Goal: Information Seeking & Learning: Learn about a topic

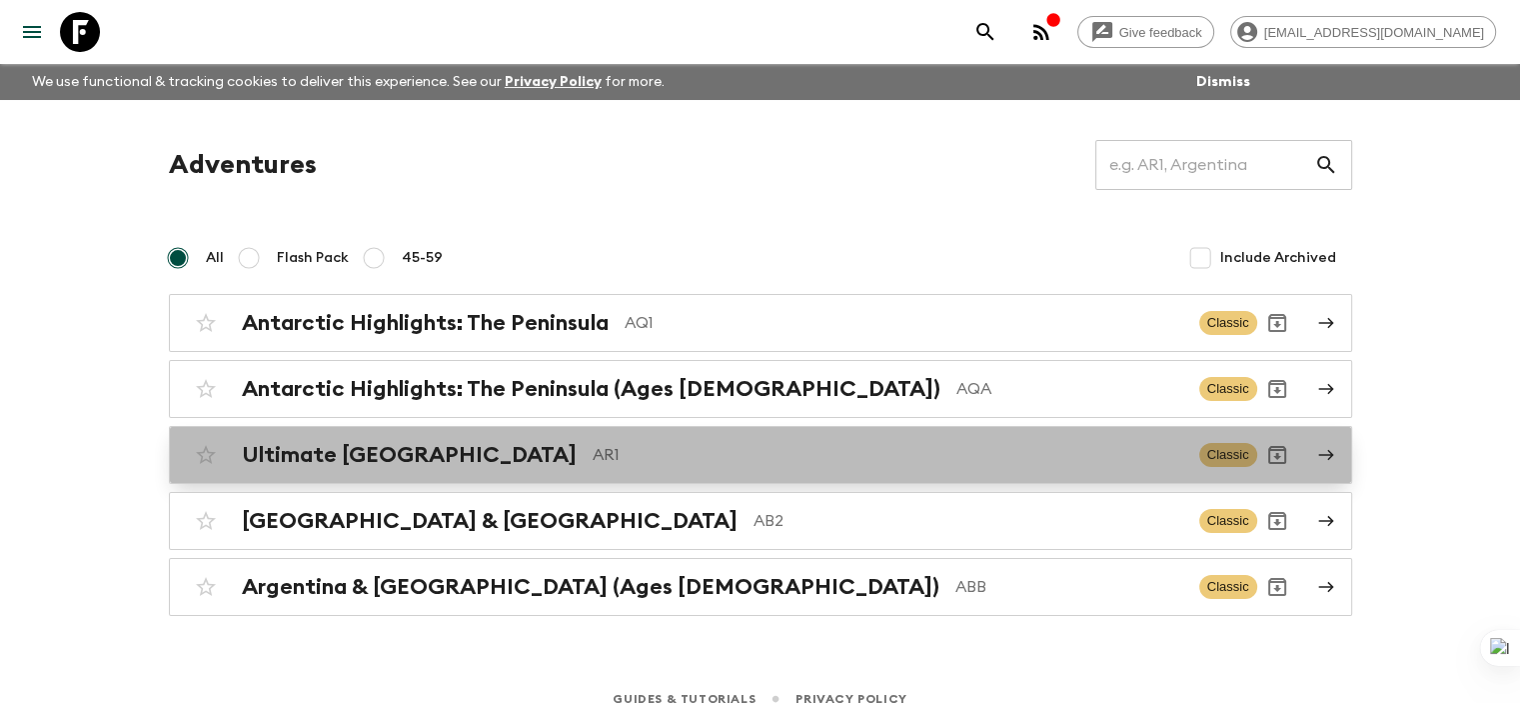
click at [600, 459] on p "AR1" at bounding box center [888, 455] width 591 height 24
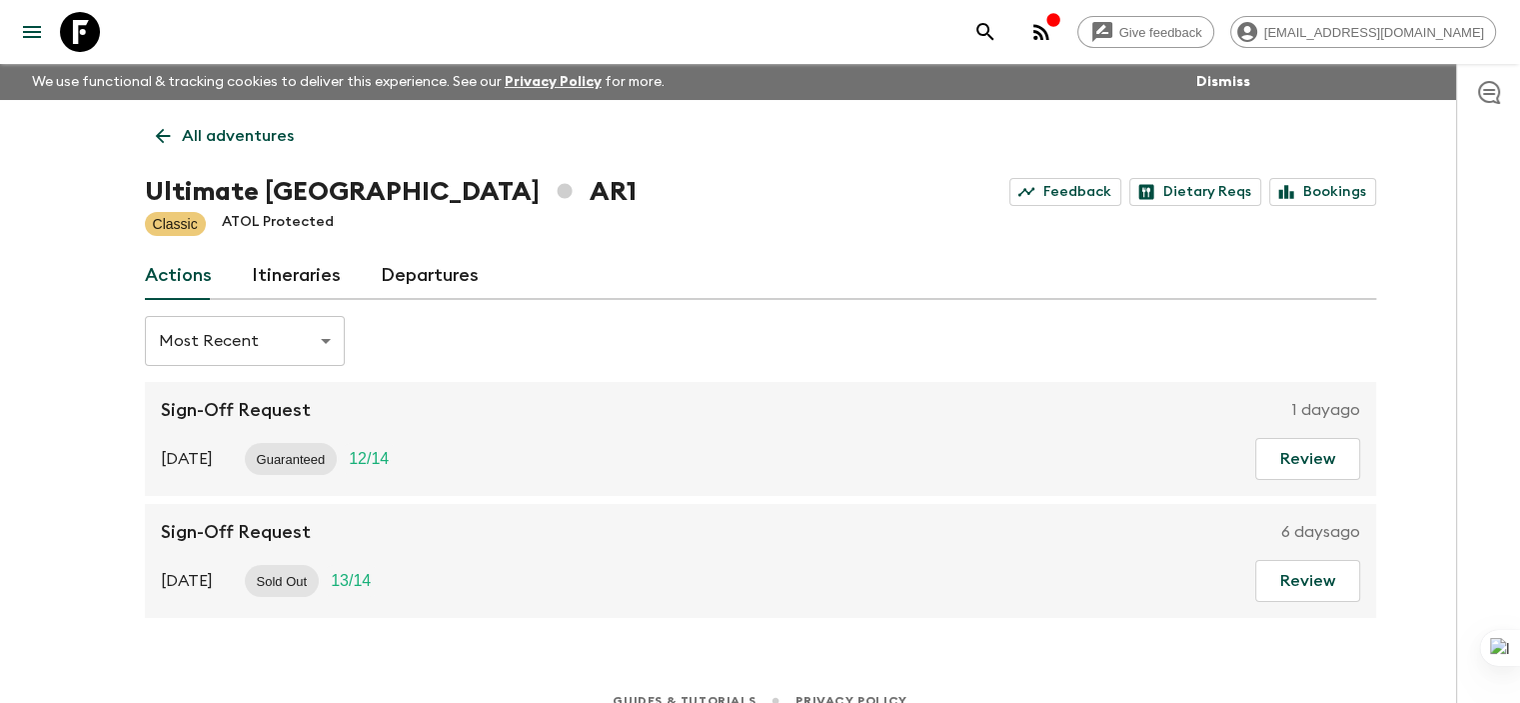
click at [269, 272] on link "Itineraries" at bounding box center [296, 276] width 89 height 48
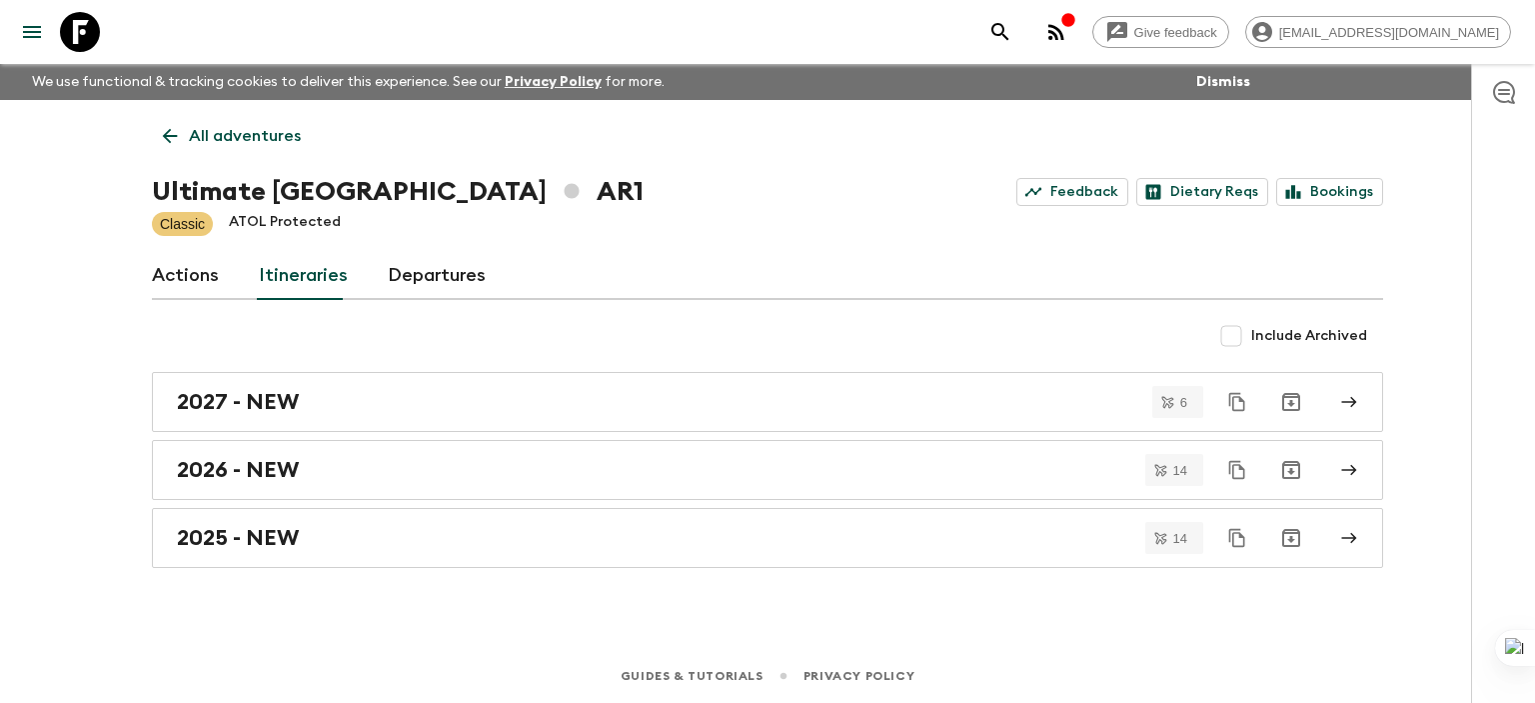
click at [205, 276] on link "Actions" at bounding box center [185, 276] width 67 height 48
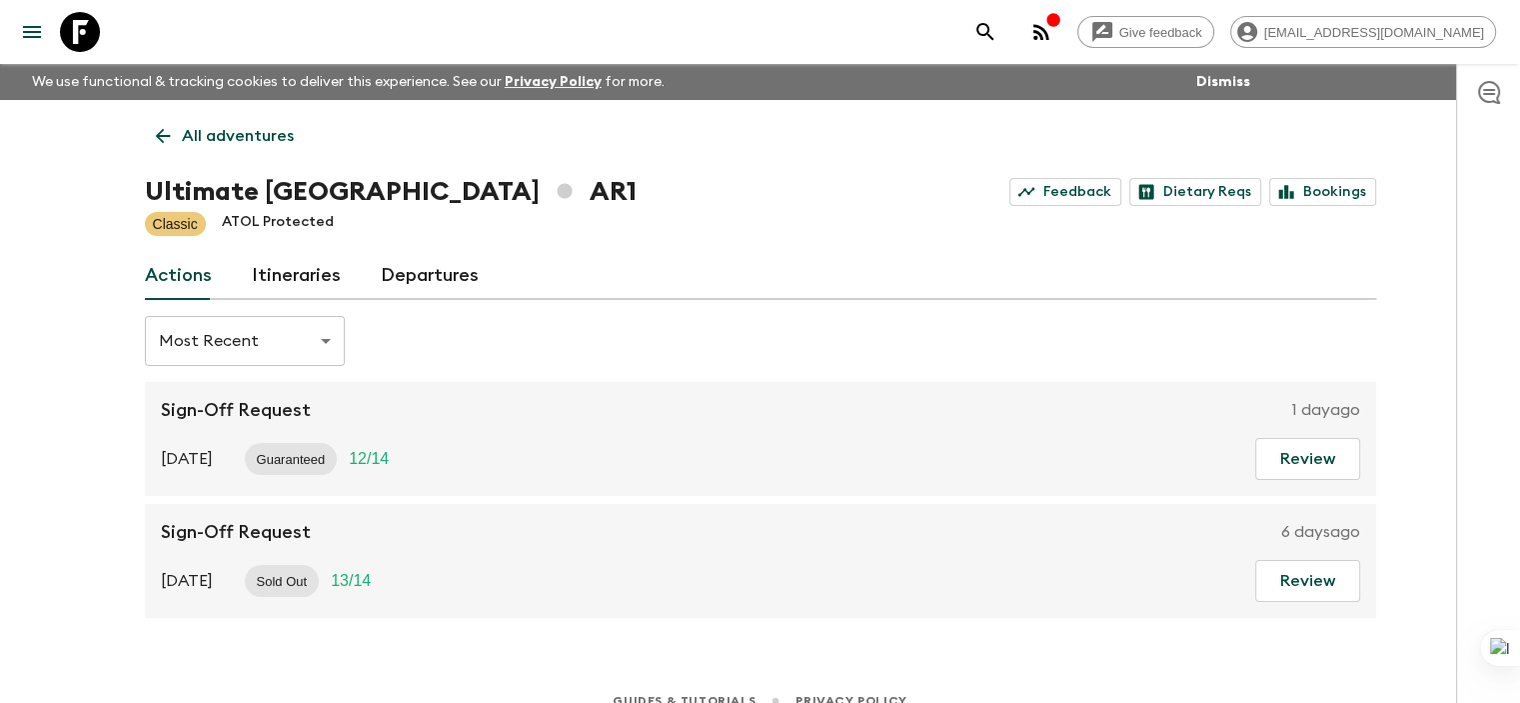
click at [288, 287] on link "Itineraries" at bounding box center [296, 276] width 89 height 48
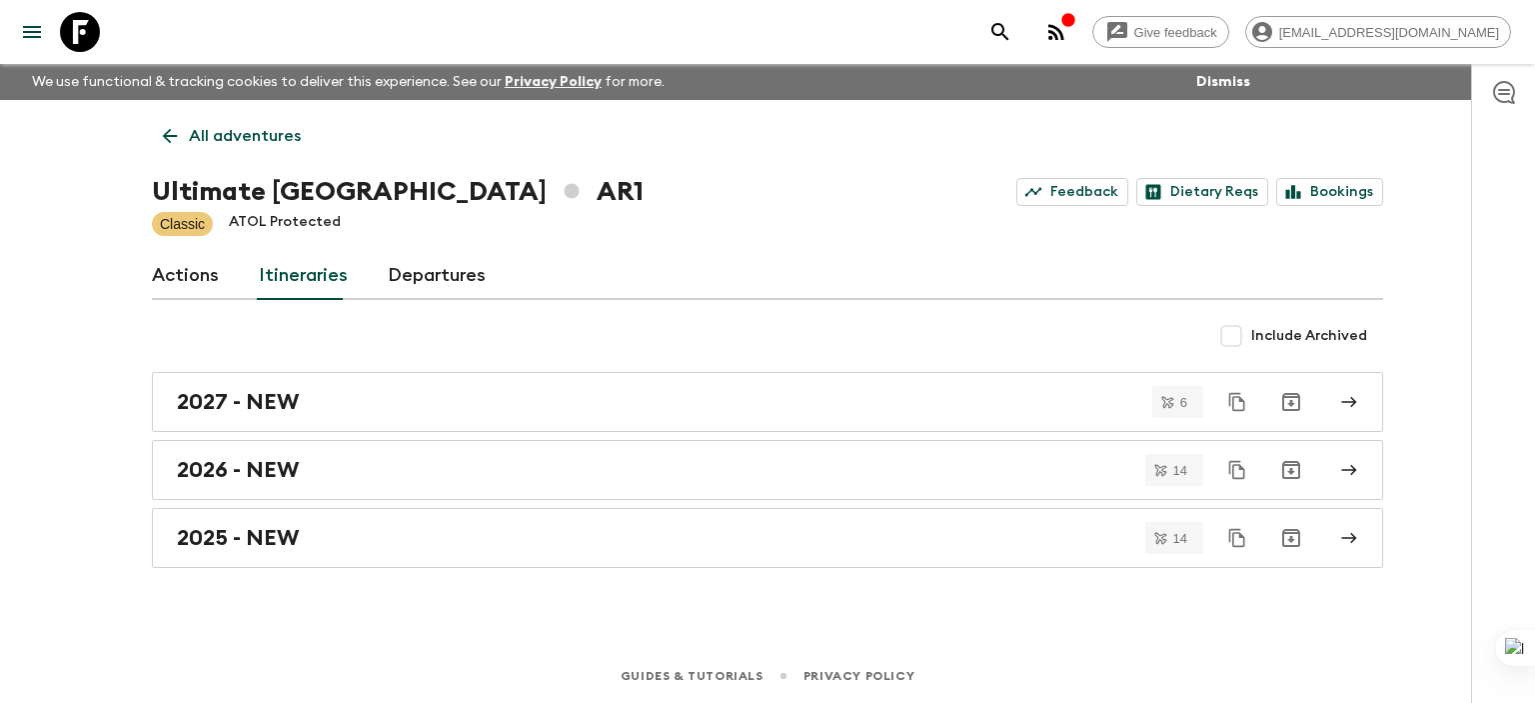
click at [218, 283] on div "Actions Itineraries Departures" at bounding box center [767, 276] width 1231 height 48
click at [192, 277] on link "Actions" at bounding box center [185, 276] width 67 height 48
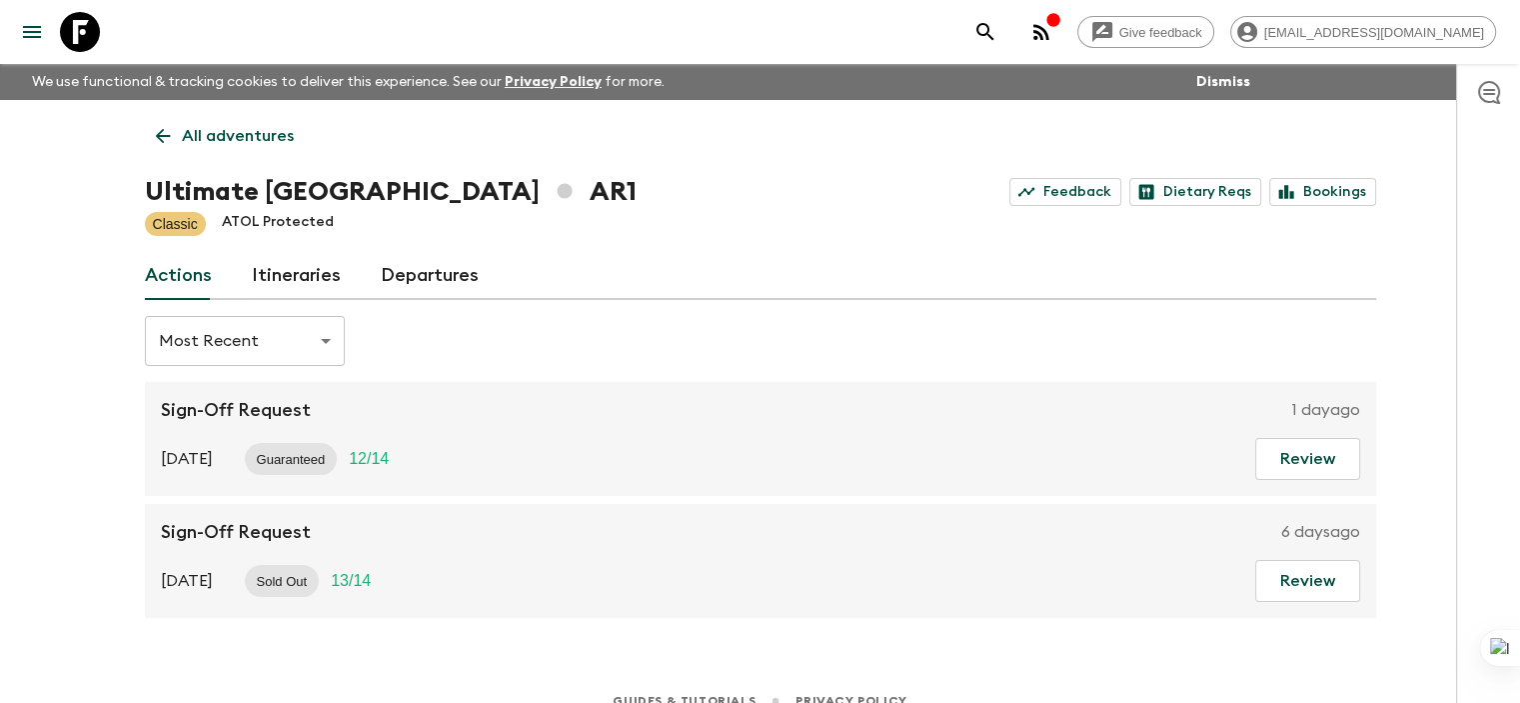
click at [295, 279] on link "Itineraries" at bounding box center [296, 276] width 89 height 48
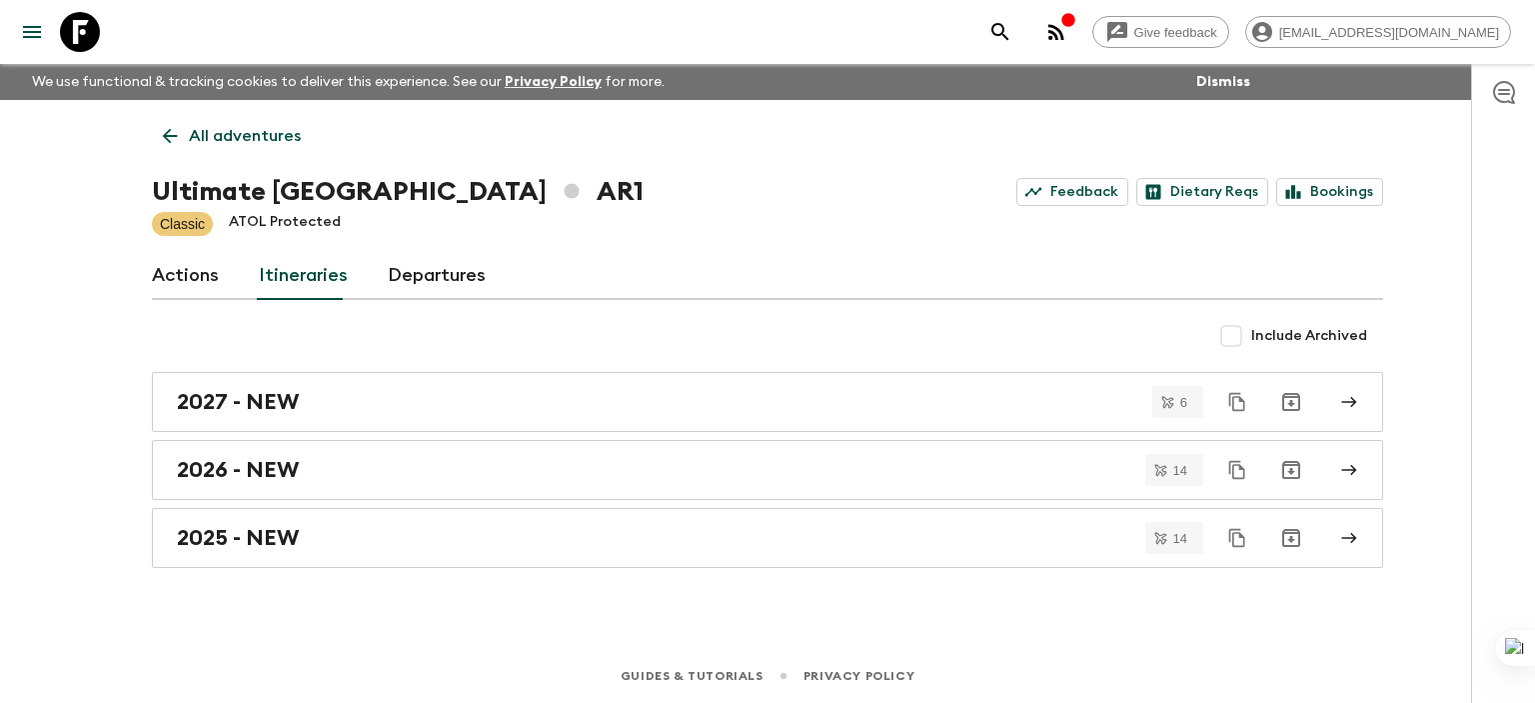
click at [436, 274] on link "Departures" at bounding box center [437, 276] width 98 height 48
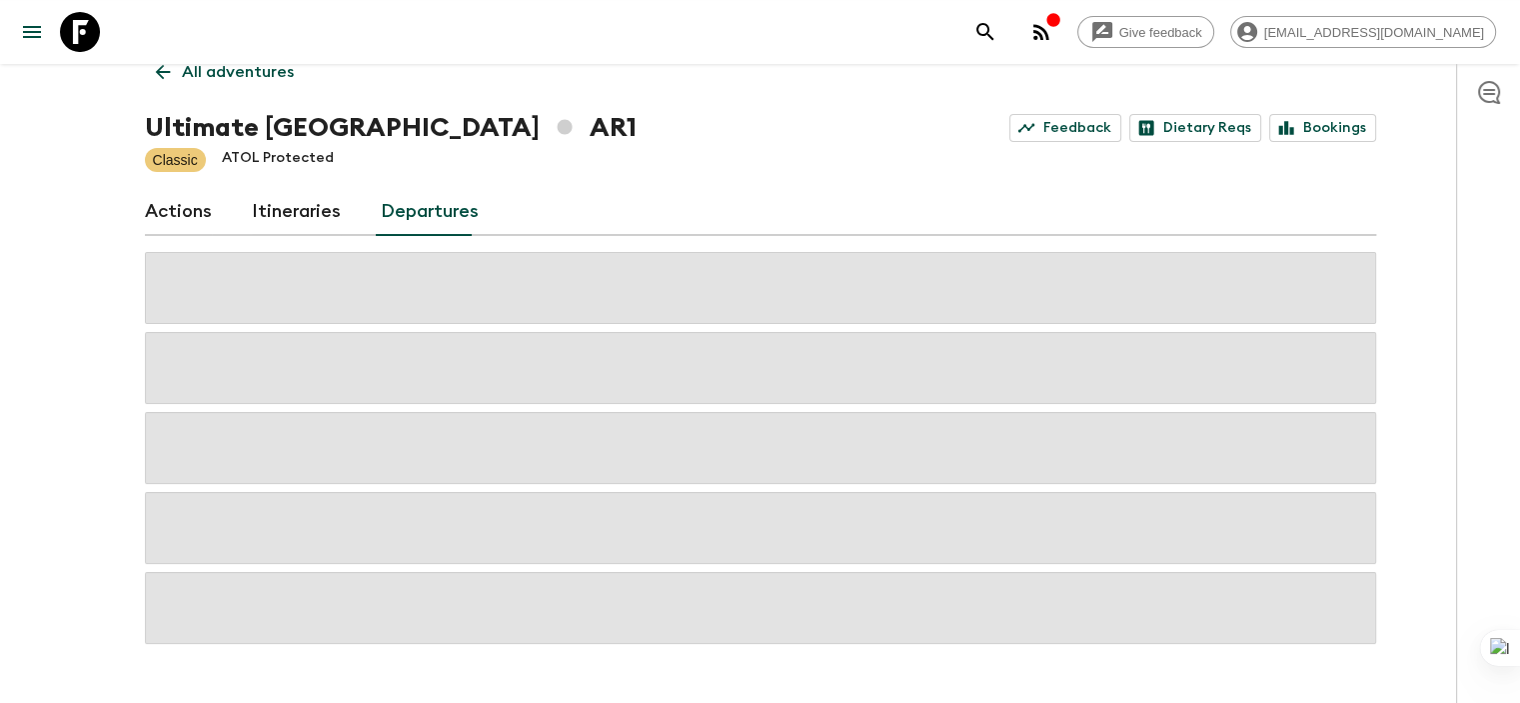
scroll to position [100, 0]
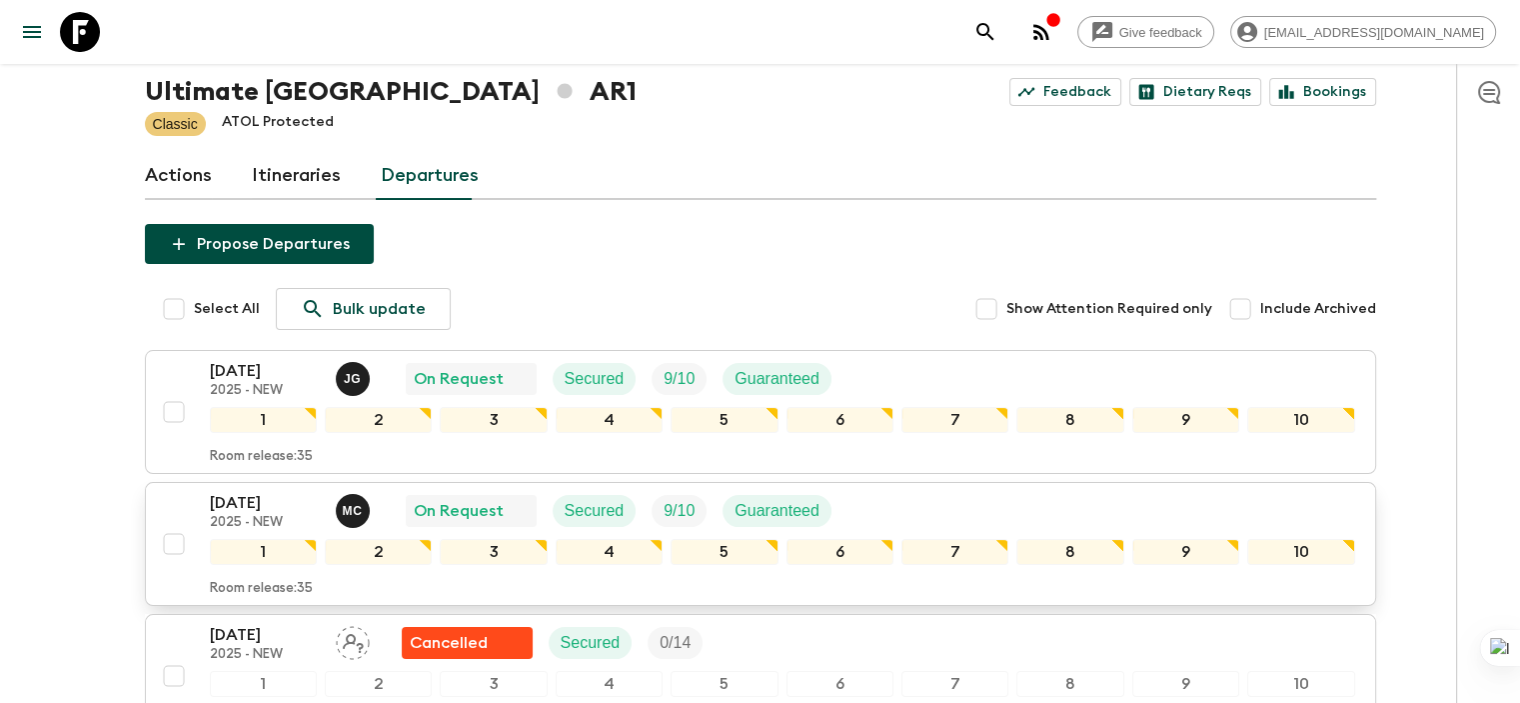
click at [556, 580] on div "Room release: 35" at bounding box center [783, 585] width 1146 height 24
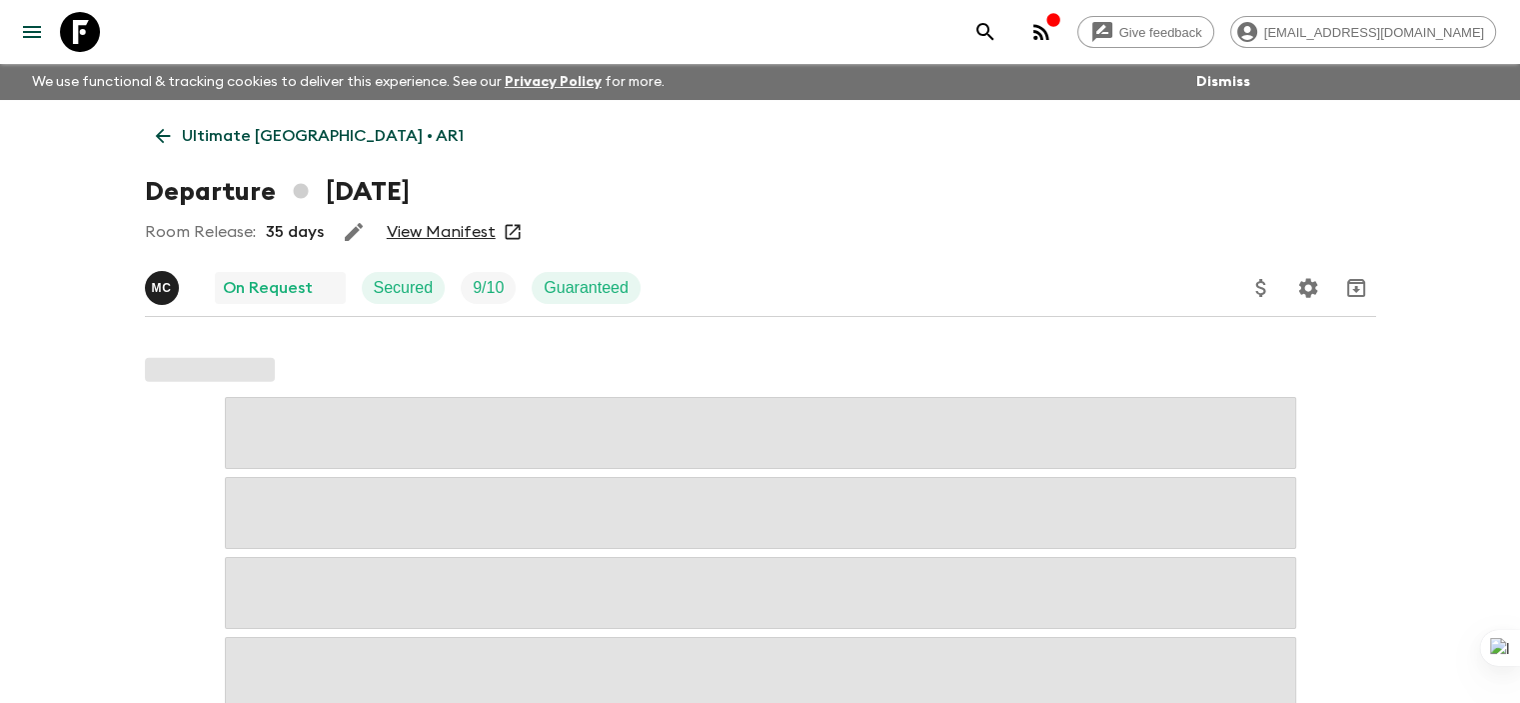
click at [448, 230] on link "View Manifest" at bounding box center [441, 232] width 109 height 20
